Goal: Go to known website: Go to known website

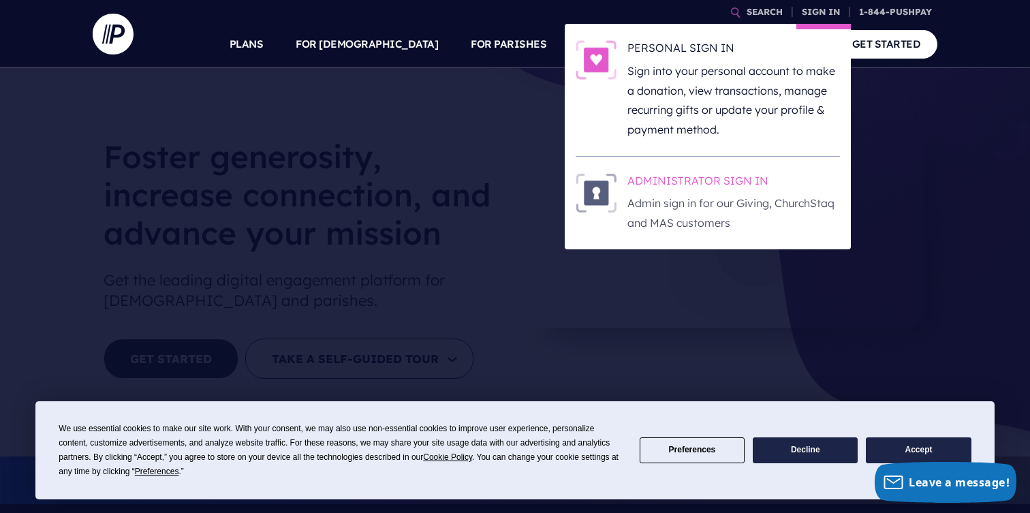
click at [716, 220] on p "Admin sign in for our Giving, ChurchStaq and MAS customers" at bounding box center [733, 212] width 212 height 39
click at [709, 198] on p "Admin sign in for our Giving, ChurchStaq and MAS customers" at bounding box center [733, 212] width 212 height 39
click at [697, 177] on h6 "ADMINISTRATOR SIGN IN" at bounding box center [733, 183] width 212 height 20
